Goal: Task Accomplishment & Management: Use online tool/utility

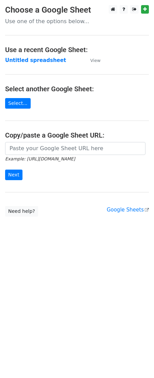
click at [75, 147] on input "url" at bounding box center [75, 148] width 140 height 13
type input "https://docs.google.com/spreadsheets/d/1hvnLQZNEvgxD5RZBBROWNGPaixGZGY01DnFvzQz…"
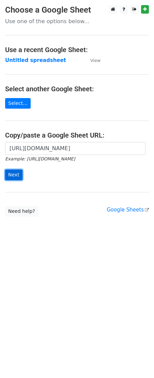
click at [17, 177] on input "Next" at bounding box center [13, 175] width 17 height 11
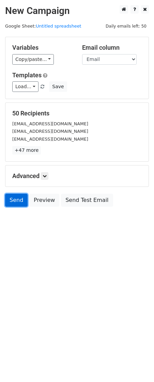
click at [16, 205] on link "Send" at bounding box center [16, 200] width 22 height 13
